Goal: Task Accomplishment & Management: Use online tool/utility

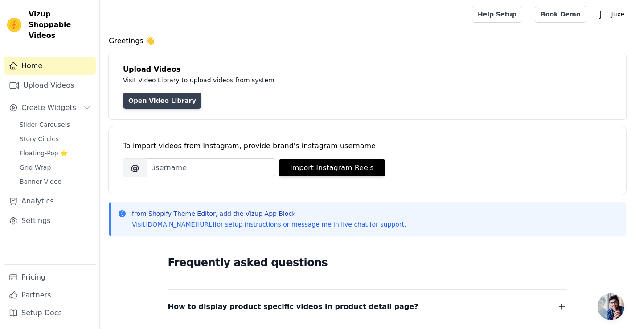
click at [164, 99] on link "Open Video Library" at bounding box center [162, 101] width 78 height 16
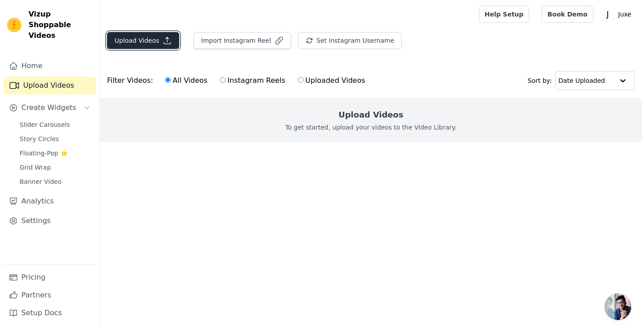
click at [166, 45] on icon "button" at bounding box center [167, 40] width 9 height 9
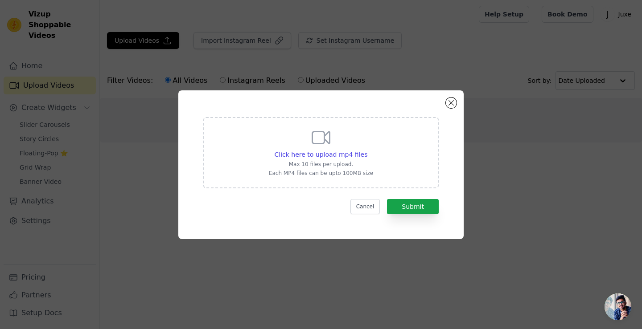
click at [349, 171] on p "Each MP4 files can be upto 100MB size" at bounding box center [321, 173] width 104 height 7
click at [367, 150] on input "Click here to upload mp4 files Max 10 files per upload. Each MP4 files can be u…" at bounding box center [367, 150] width 0 height 0
type input "C:\fakepath\6919419-uhd_2160_4096_25fps.mp4"
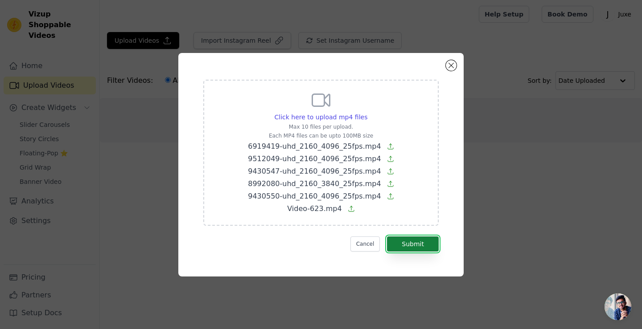
click at [422, 244] on button "Submit" at bounding box center [413, 244] width 52 height 15
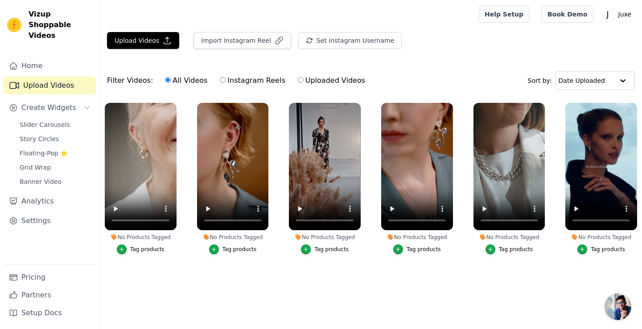
click at [202, 32] on main "Upload Videos Import Instagram Reel Set Instagram Username Import Latest IG Ree…" at bounding box center [371, 171] width 542 height 284
click at [142, 249] on div "Tag products" at bounding box center [147, 249] width 34 height 7
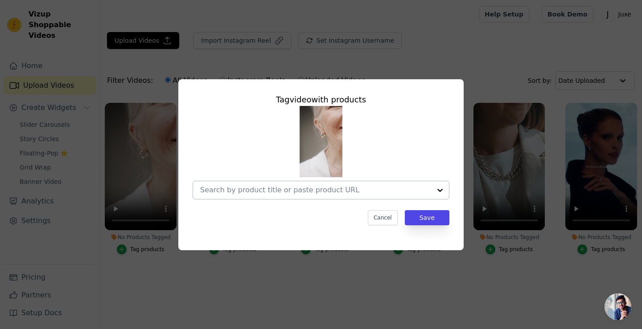
click at [266, 191] on input "No Products Tagged Tag video with products Cancel Save Tag products" at bounding box center [315, 190] width 231 height 8
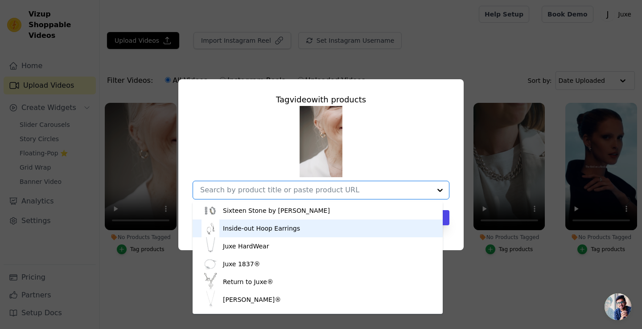
click at [255, 230] on div "Inside-out Hoop Earrings" at bounding box center [261, 228] width 77 height 9
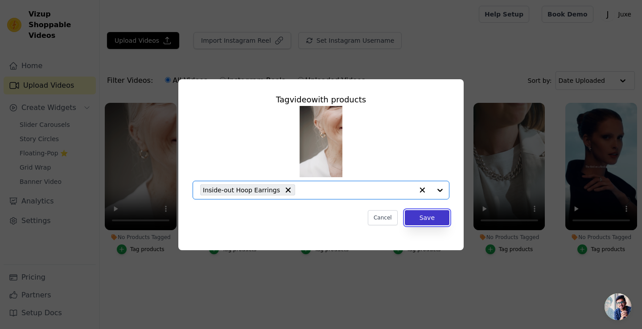
click at [444, 212] on button "Save" at bounding box center [427, 217] width 45 height 15
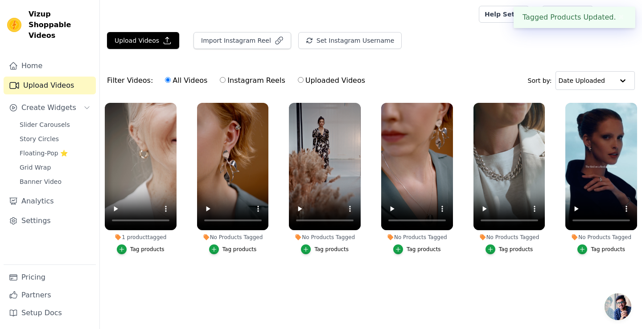
click at [239, 250] on div "Tag products" at bounding box center [239, 249] width 34 height 7
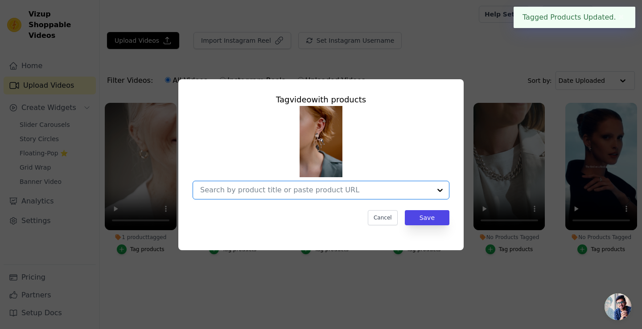
click at [391, 193] on input "No Products Tagged Tag video with products Option undefined, selected. Select i…" at bounding box center [315, 190] width 231 height 8
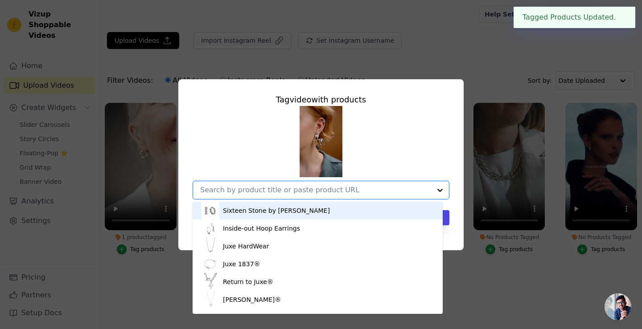
click at [329, 193] on input "No Products Tagged Tag video with products Sixteen Stone by Juxe Inside-out Hoo…" at bounding box center [315, 190] width 231 height 8
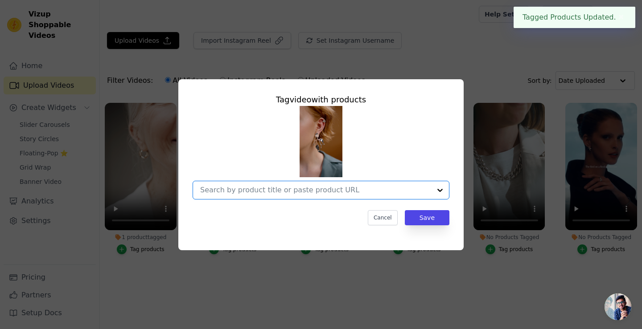
click at [433, 185] on div at bounding box center [440, 190] width 18 height 18
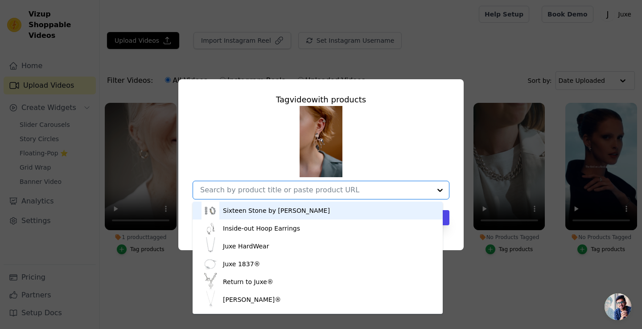
click at [440, 189] on div at bounding box center [440, 190] width 18 height 18
click at [437, 191] on div at bounding box center [440, 190] width 18 height 18
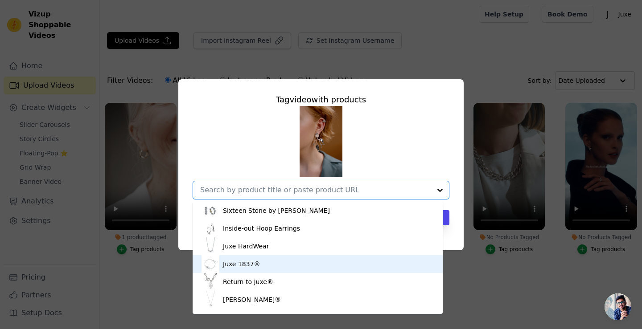
click at [312, 271] on div "Juxe 1837®" at bounding box center [317, 264] width 232 height 18
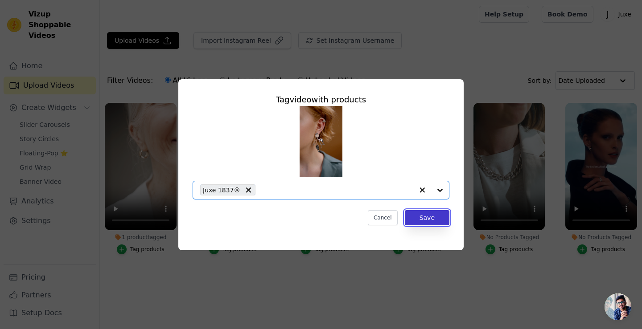
click at [418, 217] on button "Save" at bounding box center [427, 217] width 45 height 15
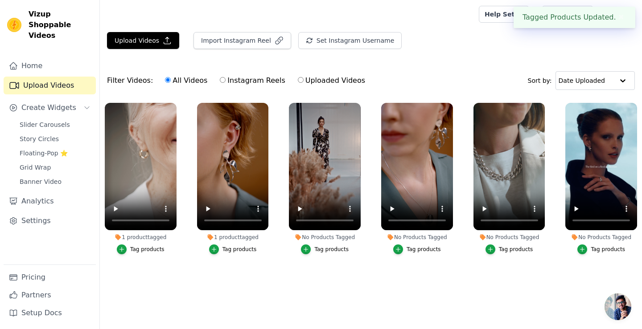
click at [329, 250] on div "Tag products" at bounding box center [331, 249] width 34 height 7
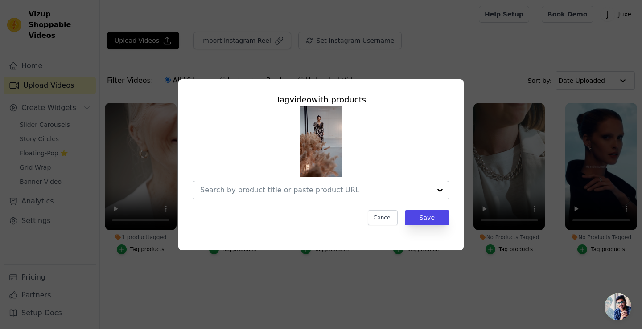
click at [439, 193] on div at bounding box center [440, 190] width 18 height 18
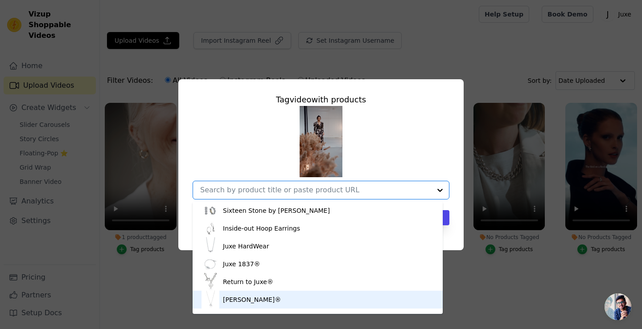
click at [263, 294] on div "[PERSON_NAME]®" at bounding box center [317, 300] width 232 height 18
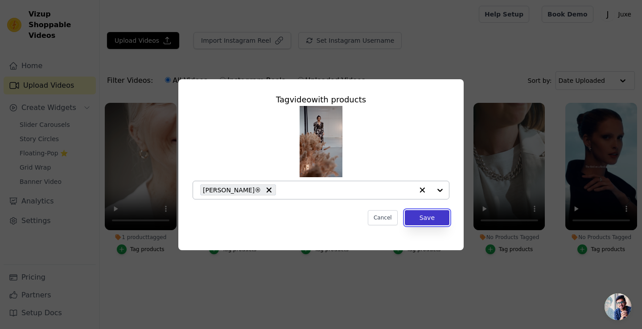
click at [442, 216] on button "Save" at bounding box center [427, 217] width 45 height 15
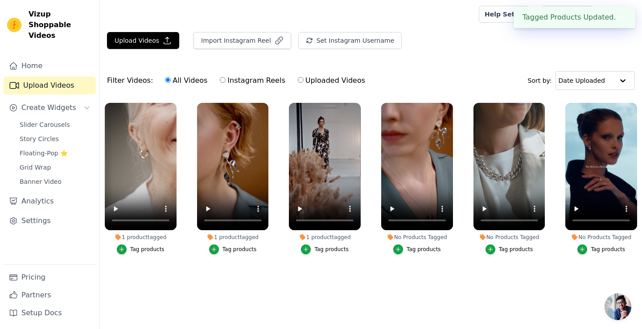
click at [418, 251] on div "Tag products" at bounding box center [424, 249] width 34 height 7
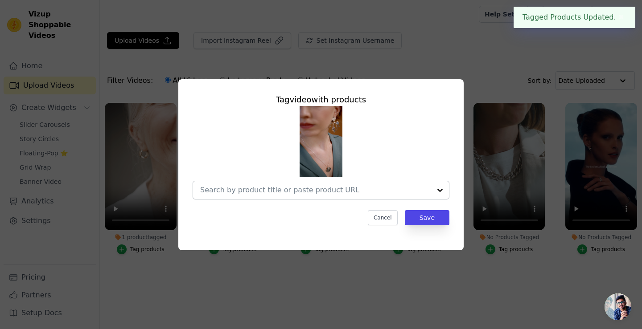
click at [421, 193] on input "No Products Tagged Tag video with products Cancel Save Tag products" at bounding box center [315, 190] width 231 height 8
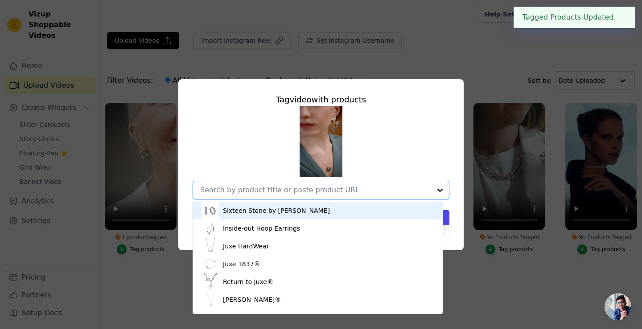
click at [438, 190] on div at bounding box center [440, 190] width 18 height 18
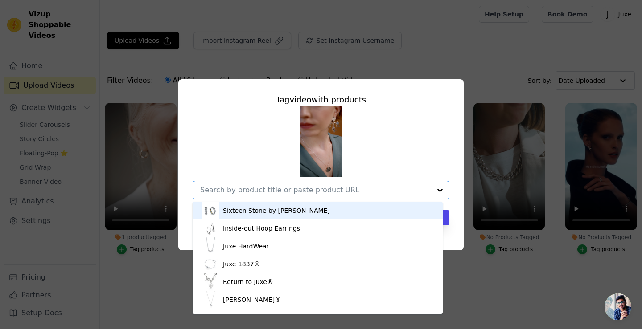
click at [438, 190] on div at bounding box center [440, 190] width 18 height 18
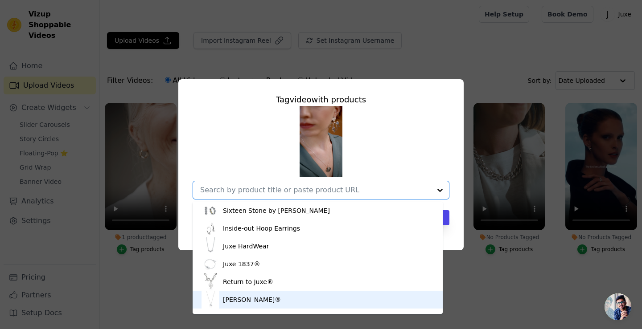
click at [255, 293] on div "[PERSON_NAME]®" at bounding box center [317, 300] width 232 height 18
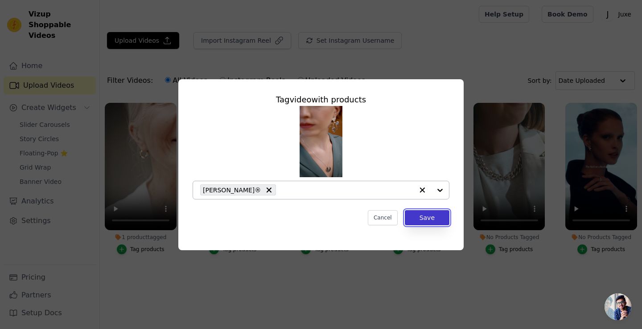
click at [438, 218] on button "Save" at bounding box center [427, 217] width 45 height 15
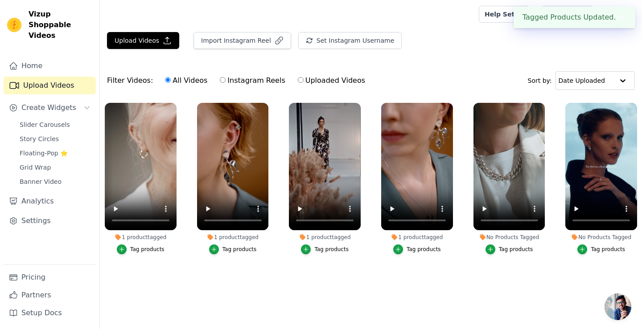
click at [514, 253] on button "Tag products" at bounding box center [509, 250] width 48 height 10
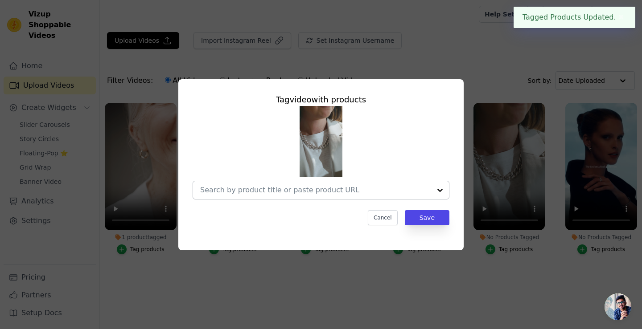
click at [439, 193] on div at bounding box center [440, 190] width 18 height 18
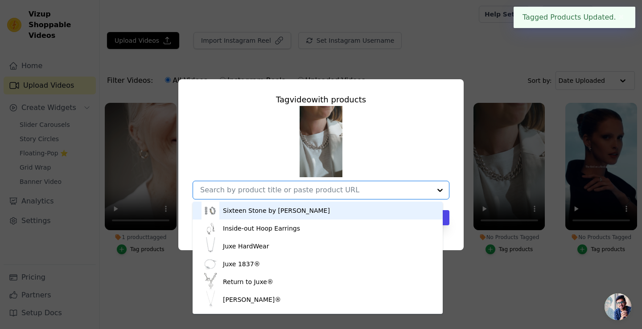
click at [439, 191] on div at bounding box center [440, 190] width 18 height 18
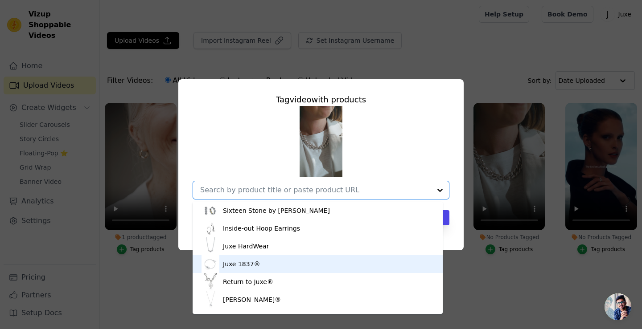
click at [400, 270] on div "Juxe 1837®" at bounding box center [317, 264] width 232 height 18
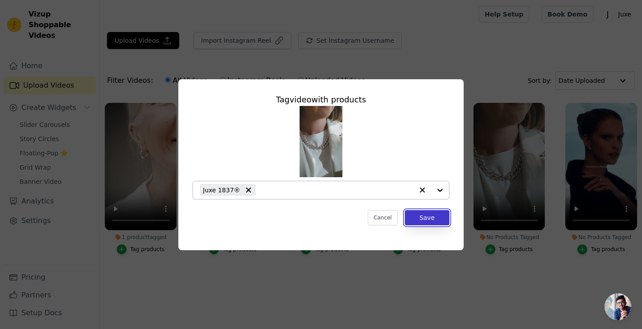
click at [423, 214] on button "Save" at bounding box center [427, 217] width 45 height 15
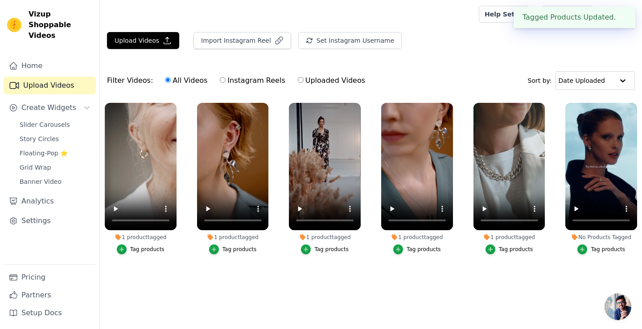
click at [607, 253] on button "Tag products" at bounding box center [601, 250] width 48 height 10
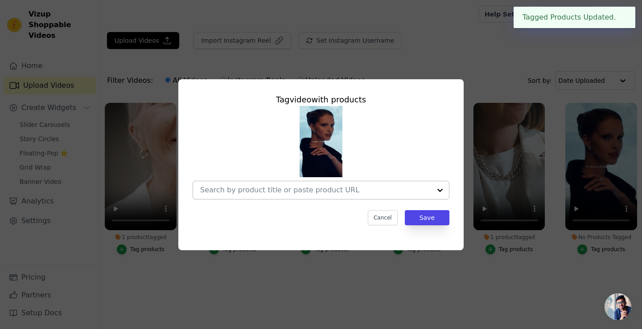
click at [433, 185] on div at bounding box center [440, 190] width 18 height 18
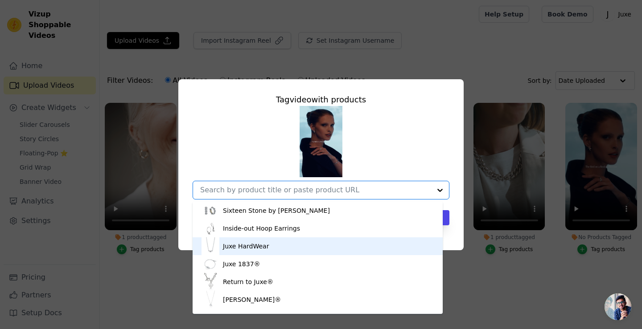
click at [327, 251] on div "Juxe HardWear" at bounding box center [317, 247] width 232 height 18
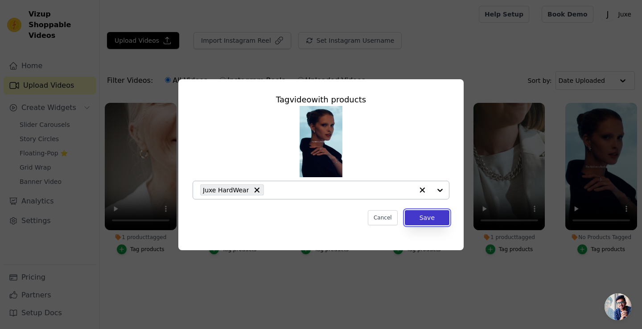
click at [444, 214] on button "Save" at bounding box center [427, 217] width 45 height 15
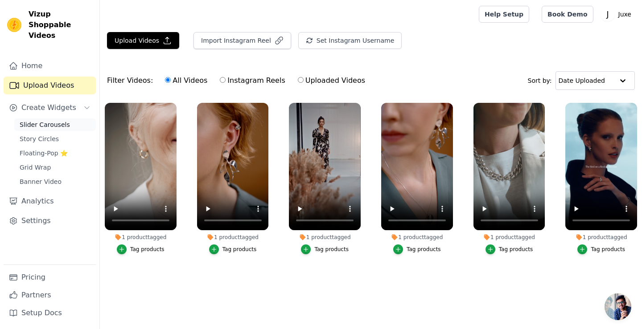
click at [61, 120] on span "Slider Carousels" at bounding box center [45, 124] width 50 height 9
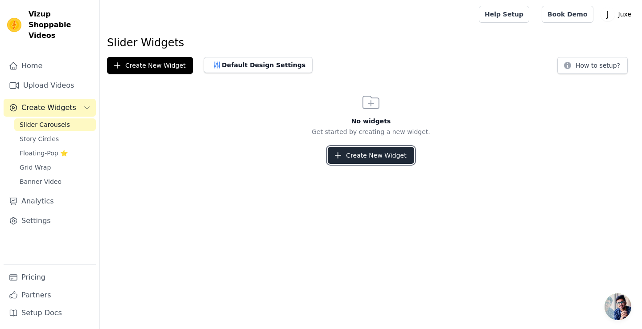
click at [394, 157] on button "Create New Widget" at bounding box center [371, 155] width 86 height 17
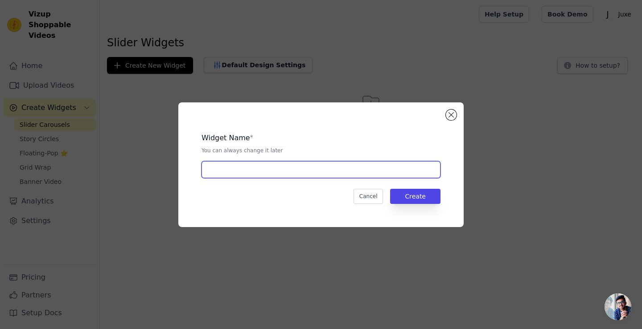
click at [272, 165] on input "text" at bounding box center [320, 169] width 239 height 17
type input "Video Slider"
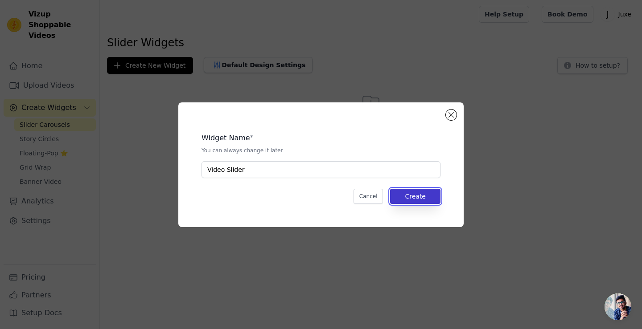
click at [427, 193] on button "Create" at bounding box center [415, 196] width 50 height 15
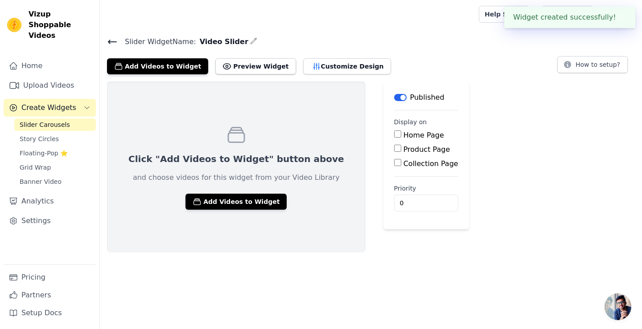
click at [403, 147] on label "Product Page" at bounding box center [426, 149] width 47 height 8
click at [394, 147] on input "Product Page" at bounding box center [397, 148] width 7 height 7
checkbox input "true"
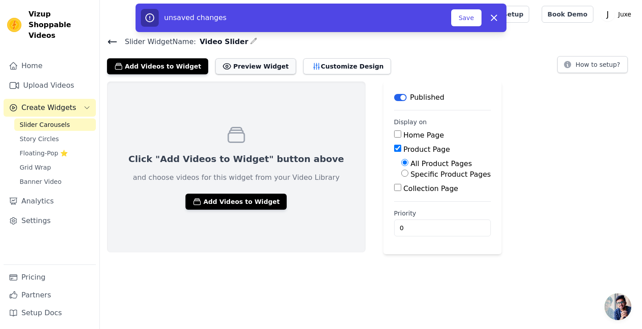
click at [256, 60] on button "Preview Widget" at bounding box center [255, 66] width 80 height 16
click at [394, 230] on input "0" at bounding box center [442, 228] width 97 height 17
click at [425, 226] on input "1" at bounding box center [442, 228] width 97 height 17
click at [425, 226] on input "2" at bounding box center [442, 228] width 97 height 17
click at [425, 229] on input "1" at bounding box center [442, 228] width 97 height 17
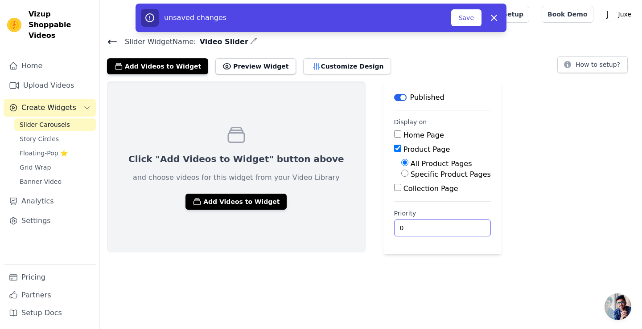
type input "0"
click at [425, 229] on input "0" at bounding box center [442, 228] width 97 height 17
click at [382, 255] on html "Vizup Shoppable Videos Home Upload Videos Create Widgets Slider Carousels Story…" at bounding box center [321, 127] width 642 height 255
click at [215, 201] on button "Add Videos to Widget" at bounding box center [235, 202] width 101 height 16
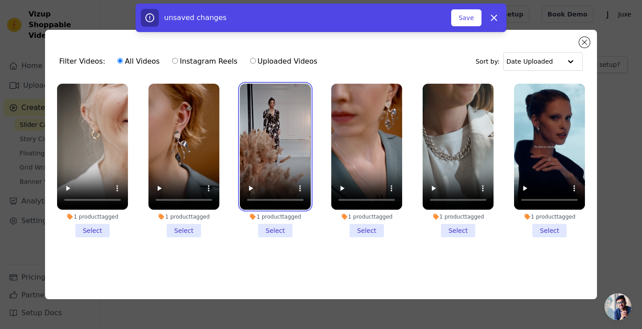
click at [240, 148] on video at bounding box center [275, 147] width 71 height 126
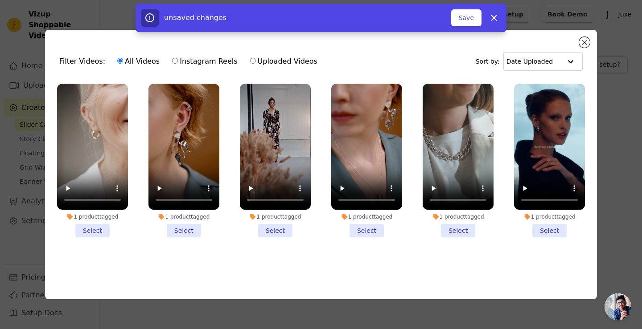
click at [89, 226] on li "1 product tagged Select" at bounding box center [92, 161] width 71 height 154
click at [0, 0] on input "1 product tagged Select" at bounding box center [0, 0] width 0 height 0
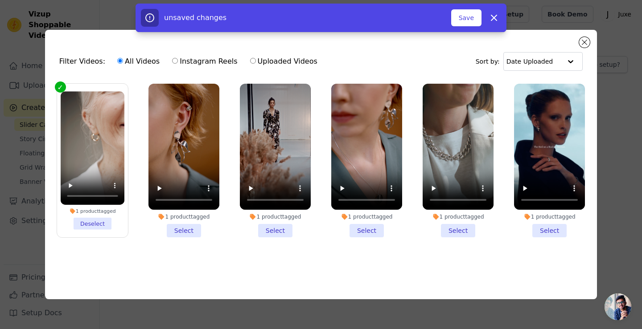
click at [169, 231] on li "1 product tagged Select" at bounding box center [183, 161] width 71 height 154
click at [0, 0] on input "1 product tagged Select" at bounding box center [0, 0] width 0 height 0
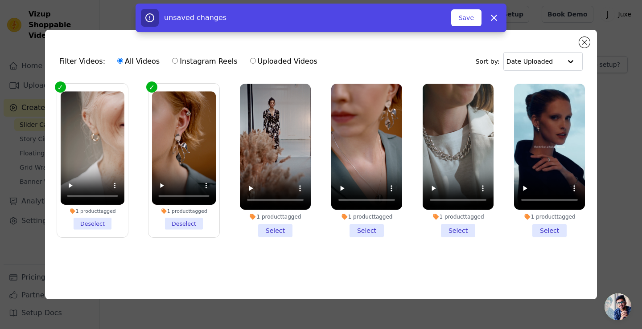
click at [260, 226] on li "1 product tagged Select" at bounding box center [275, 161] width 71 height 154
click at [0, 0] on input "1 product tagged Select" at bounding box center [0, 0] width 0 height 0
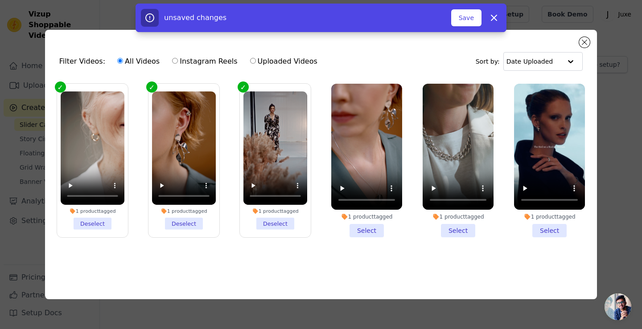
click at [355, 230] on li "1 product tagged Select" at bounding box center [366, 161] width 71 height 154
click at [0, 0] on input "1 product tagged Select" at bounding box center [0, 0] width 0 height 0
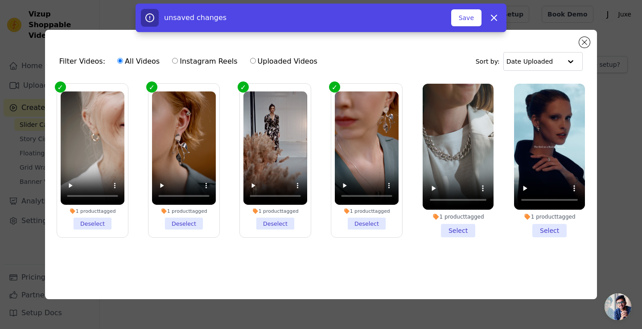
click at [441, 219] on li "1 product tagged Select" at bounding box center [458, 161] width 71 height 154
click at [0, 0] on input "1 product tagged Select" at bounding box center [0, 0] width 0 height 0
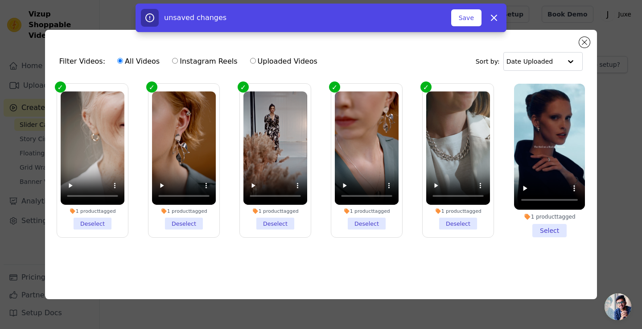
click at [557, 233] on li "1 product tagged Select" at bounding box center [549, 161] width 71 height 154
click at [0, 0] on input "1 product tagged Select" at bounding box center [0, 0] width 0 height 0
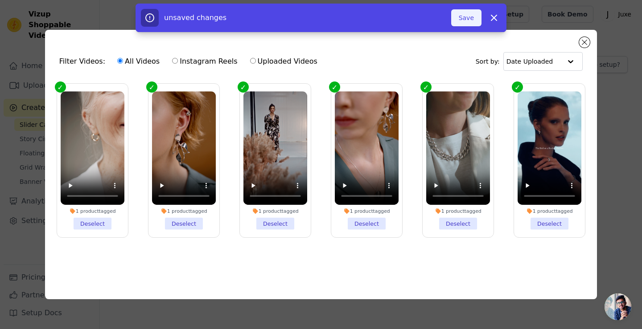
click at [456, 12] on button "Save" at bounding box center [466, 17] width 30 height 17
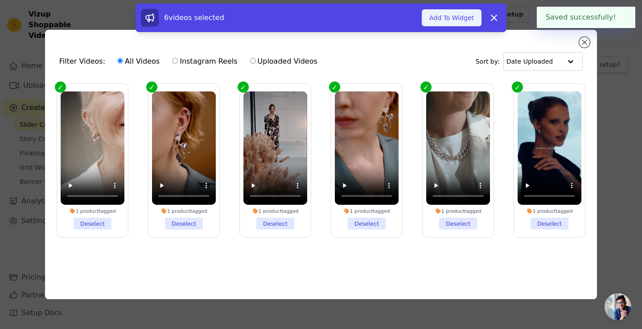
click at [466, 19] on button "Add To Widget" at bounding box center [452, 17] width 60 height 17
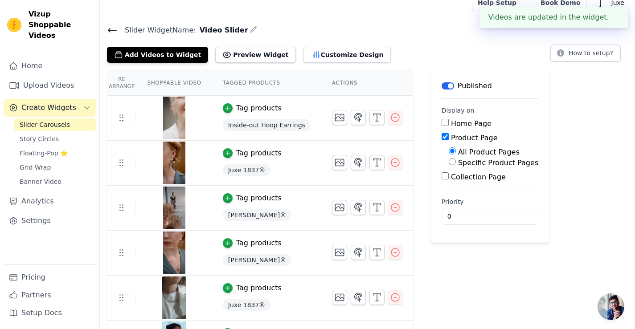
scroll to position [11, 0]
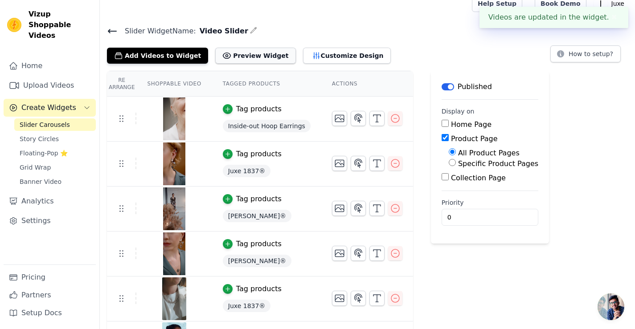
click at [230, 50] on button "Preview Widget" at bounding box center [255, 56] width 80 height 16
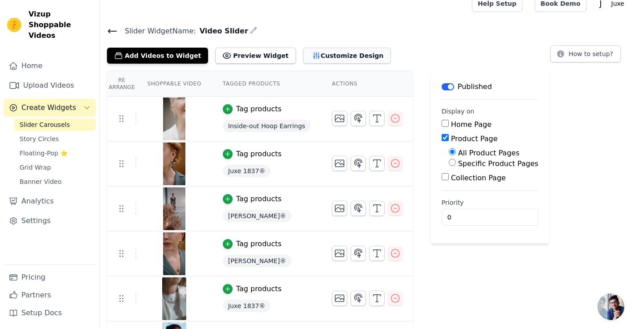
click at [308, 53] on button "Customize Design" at bounding box center [347, 56] width 88 height 16
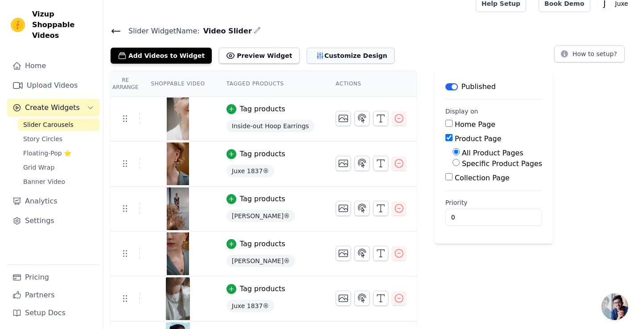
scroll to position [0, 0]
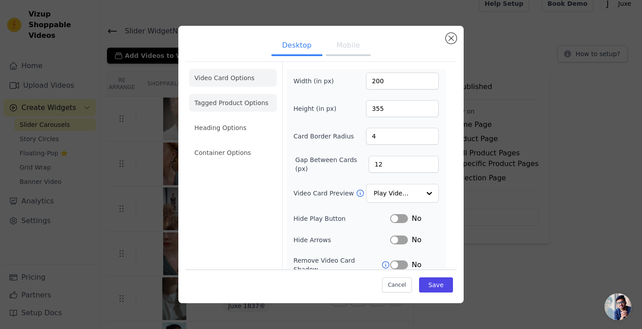
click at [249, 97] on li "Tagged Product Options" at bounding box center [233, 103] width 88 height 18
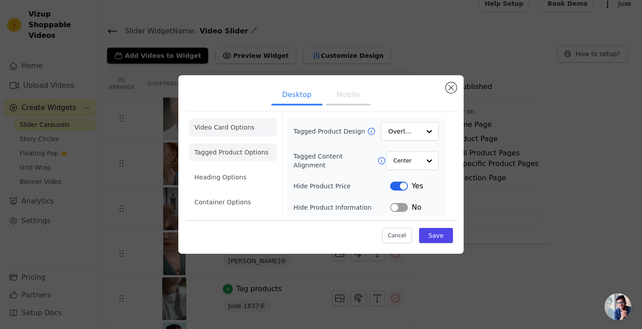
click at [236, 127] on li "Video Card Options" at bounding box center [233, 128] width 88 height 18
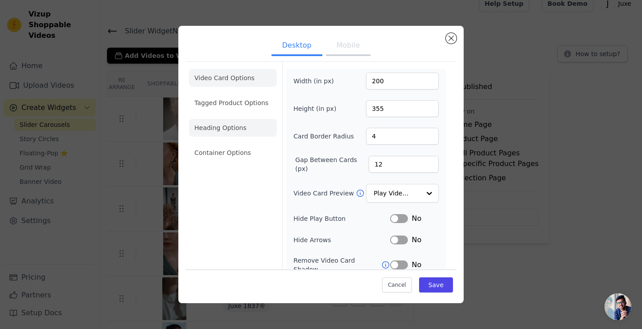
click at [240, 136] on li "Heading Options" at bounding box center [233, 128] width 88 height 18
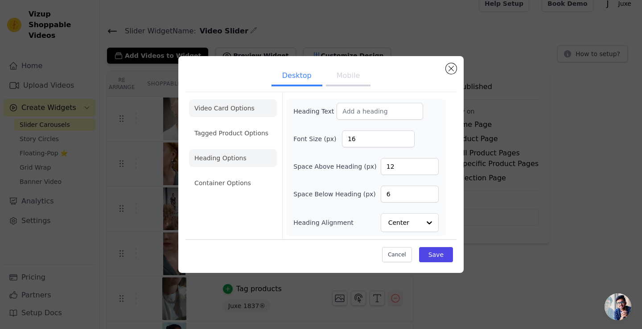
click at [246, 104] on li "Video Card Options" at bounding box center [233, 108] width 88 height 18
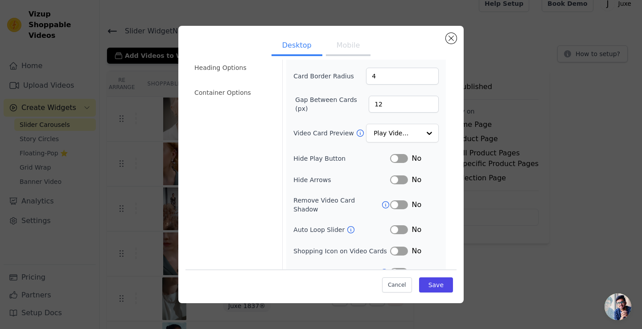
scroll to position [61, 0]
click at [400, 225] on button "Label" at bounding box center [399, 229] width 18 height 9
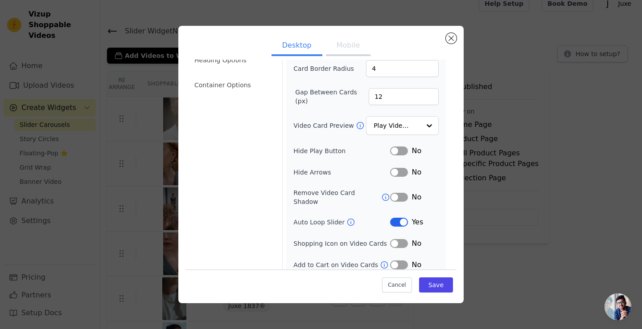
click at [391, 239] on button "Label" at bounding box center [399, 243] width 18 height 9
click at [392, 197] on button "Label" at bounding box center [399, 197] width 18 height 9
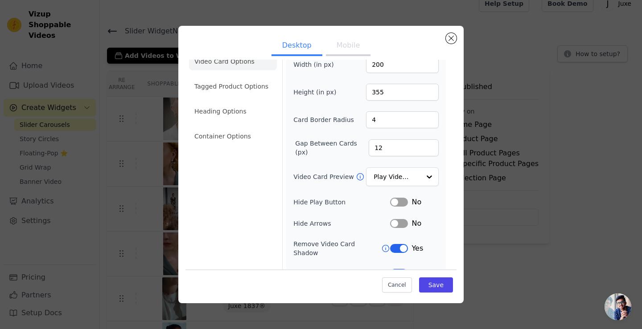
scroll to position [9, 0]
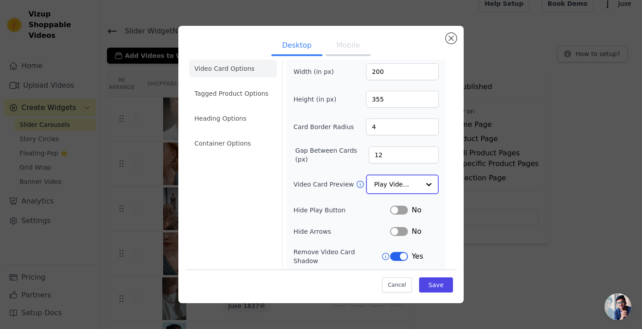
click at [420, 178] on div at bounding box center [429, 185] width 18 height 18
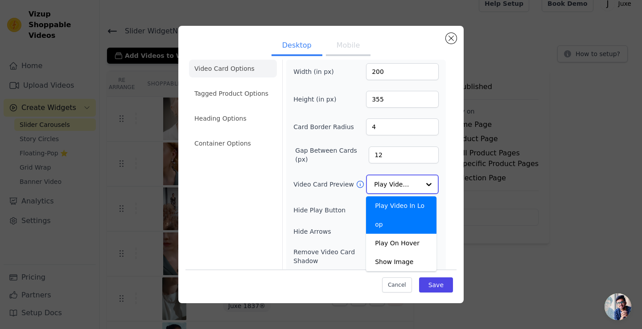
click at [420, 178] on div at bounding box center [429, 185] width 18 height 18
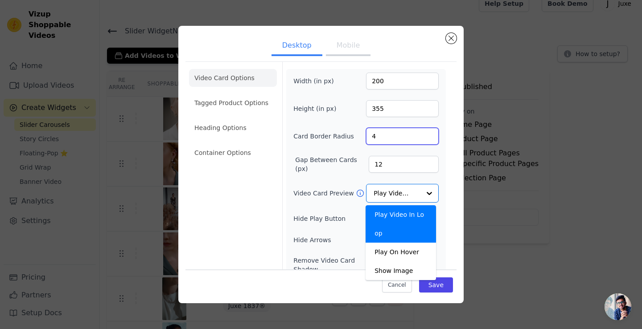
click at [405, 137] on input "4" at bounding box center [402, 136] width 73 height 17
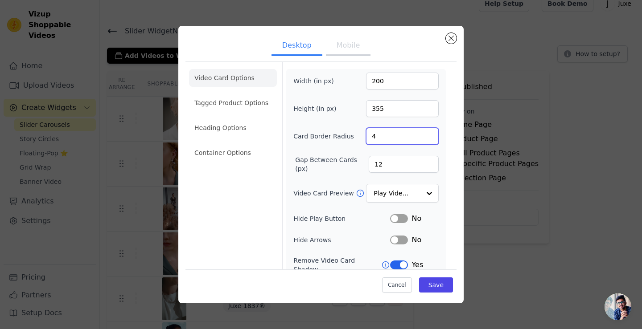
click at [405, 137] on input "4" at bounding box center [402, 136] width 73 height 17
type input "4"
click at [399, 149] on div "Width (in px) 200 Height (in px) 355 Card Border Radius Gap Between Cards (px) …" at bounding box center [365, 206] width 145 height 266
click at [438, 290] on button "Save" at bounding box center [436, 285] width 34 height 15
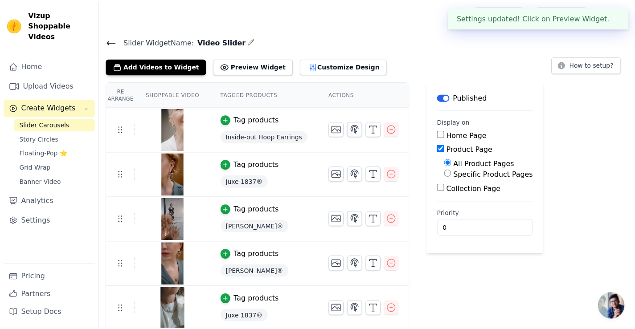
scroll to position [11, 0]
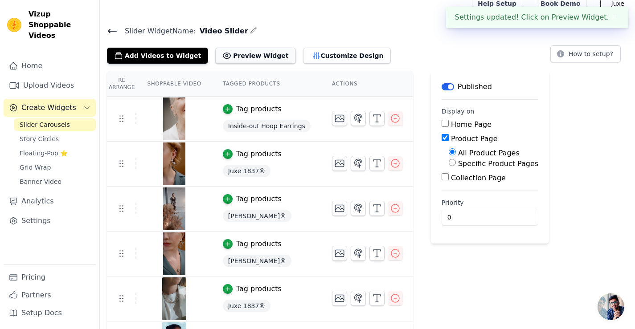
click at [264, 57] on button "Preview Widget" at bounding box center [255, 56] width 80 height 16
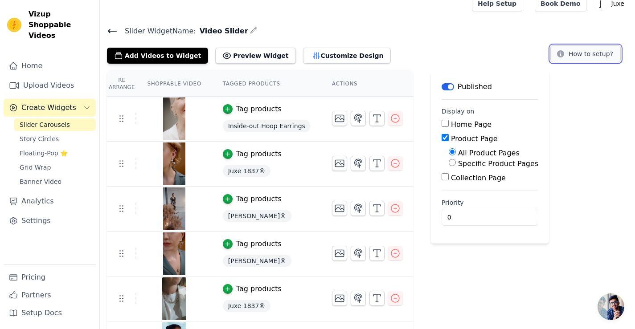
click at [583, 53] on button "How to setup?" at bounding box center [586, 53] width 70 height 17
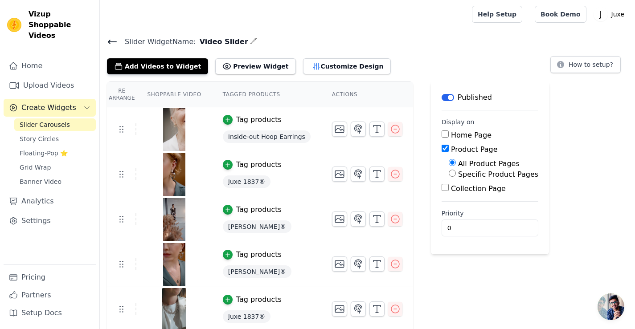
drag, startPoint x: 634, startPoint y: 51, endPoint x: 641, endPoint y: 132, distance: 81.9
click at [635, 132] on html "Vizup Shoppable Videos Home Upload Videos Create Widgets Slider Carousels Story…" at bounding box center [317, 189] width 635 height 378
click at [617, 111] on div "Re Arrange Shoppable Video Tagged Products Actions Tag products Inside-out Hoop…" at bounding box center [367, 230] width 535 height 296
